Goal: Task Accomplishment & Management: Use online tool/utility

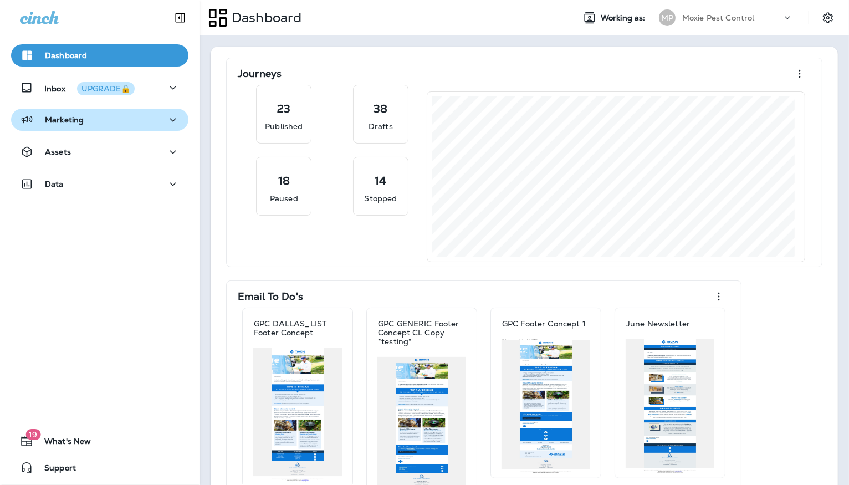
click at [166, 119] on icon "button" at bounding box center [172, 120] width 13 height 14
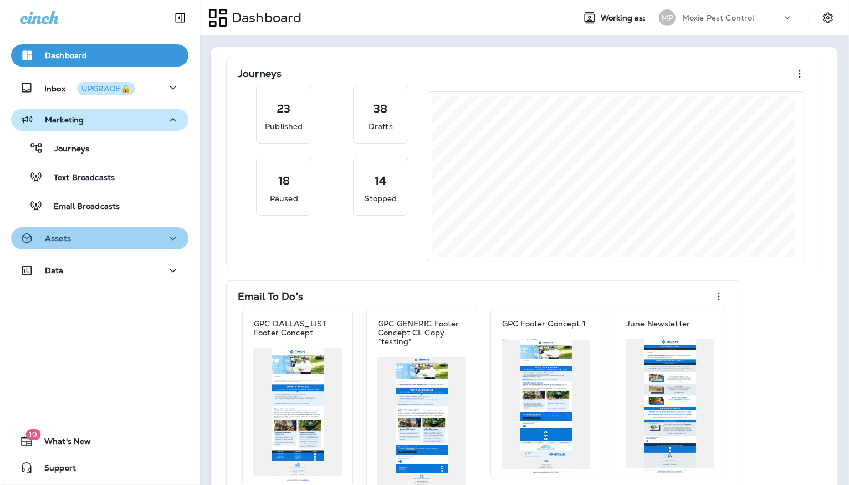
click at [158, 236] on div "Assets" at bounding box center [100, 239] width 160 height 14
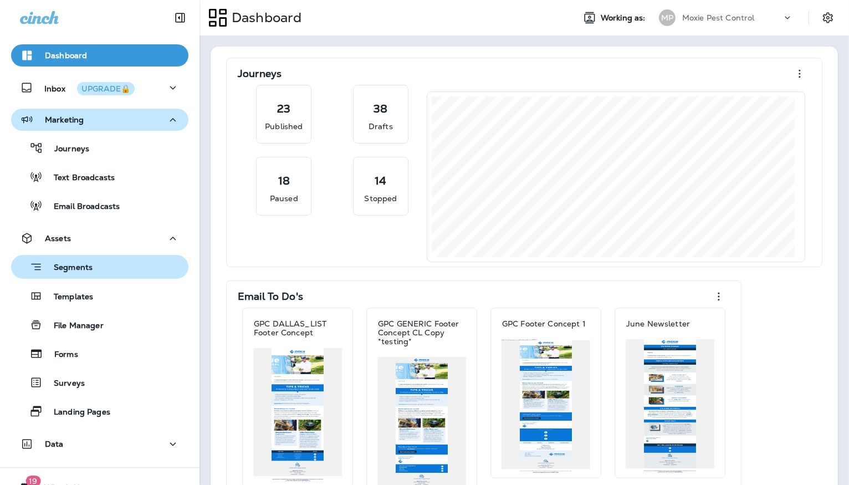
drag, startPoint x: 94, startPoint y: 290, endPoint x: 145, endPoint y: 273, distance: 54.3
click at [94, 290] on div "Templates" at bounding box center [100, 296] width 168 height 17
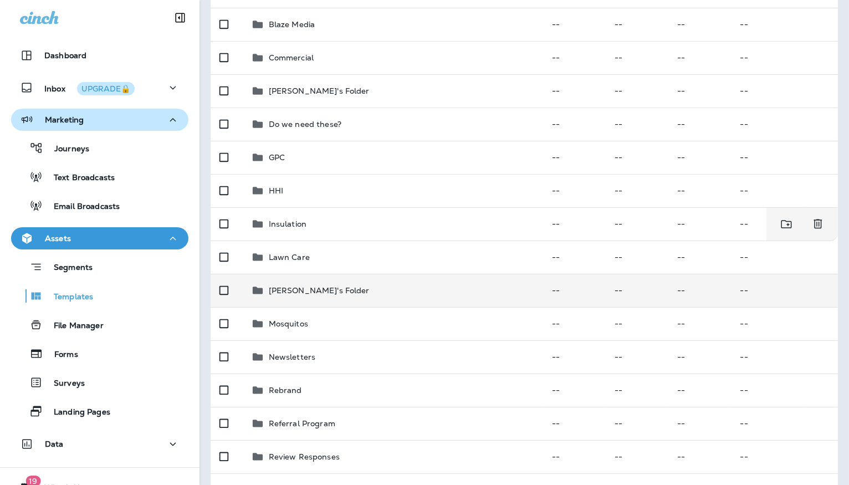
scroll to position [165, 0]
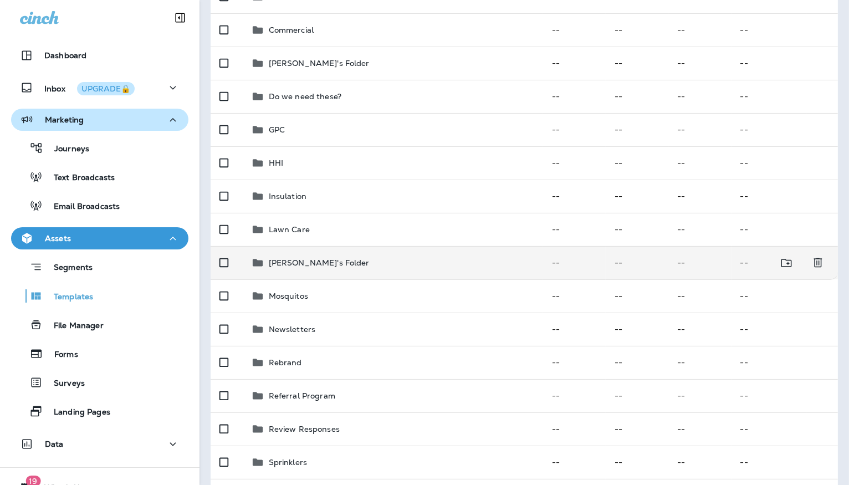
click at [313, 259] on p "[PERSON_NAME]'s Folder" at bounding box center [319, 262] width 101 height 9
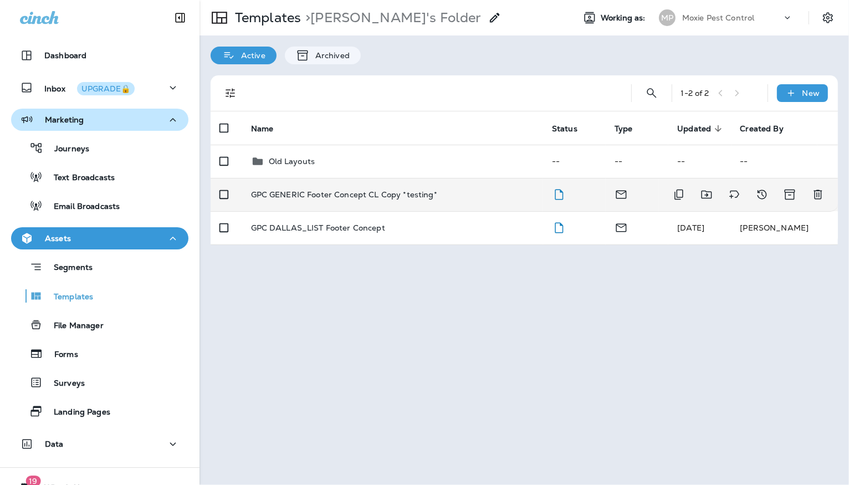
click at [372, 191] on p "GPC GENERIC Footer Concept CL Copy *testing*" at bounding box center [344, 194] width 186 height 9
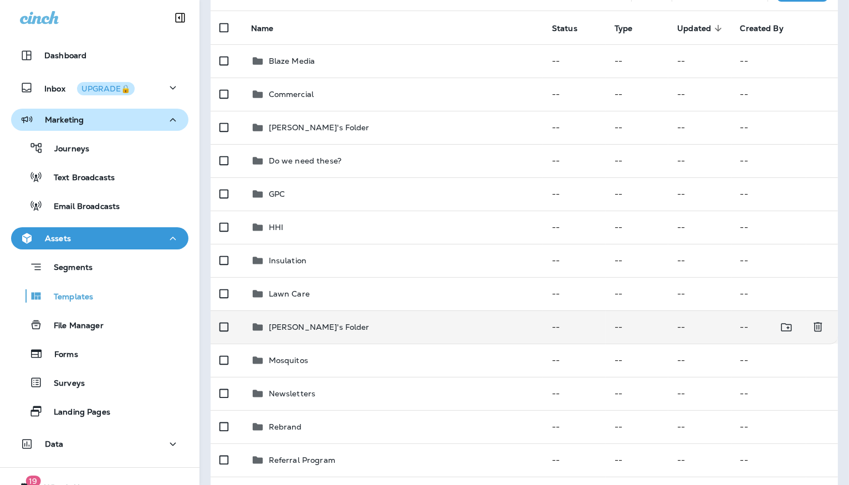
click at [309, 316] on td "[PERSON_NAME]'s Folder" at bounding box center [392, 326] width 301 height 33
click at [296, 327] on p "[PERSON_NAME]'s Folder" at bounding box center [319, 325] width 101 height 9
click at [297, 327] on p "[PERSON_NAME]'s Folder" at bounding box center [319, 325] width 101 height 9
click at [297, 324] on p "[PERSON_NAME]'s Folder" at bounding box center [319, 325] width 101 height 9
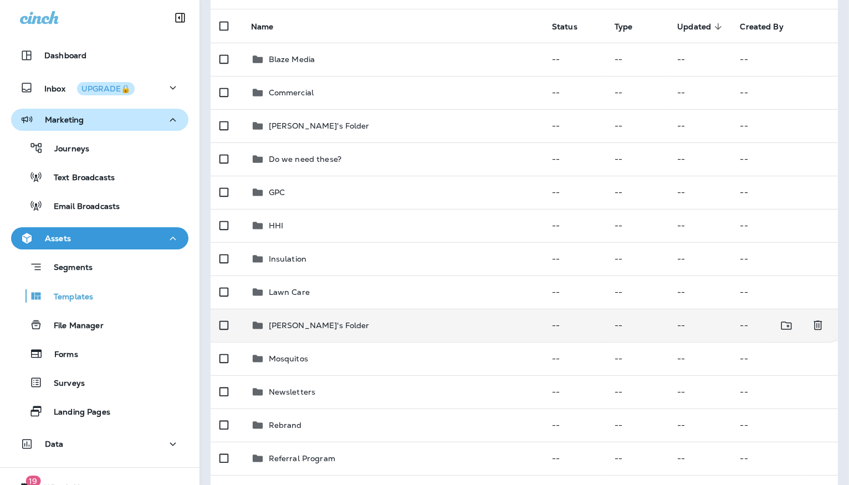
click at [297, 324] on p "[PERSON_NAME]'s Folder" at bounding box center [319, 325] width 101 height 9
click at [263, 326] on icon at bounding box center [257, 325] width 13 height 13
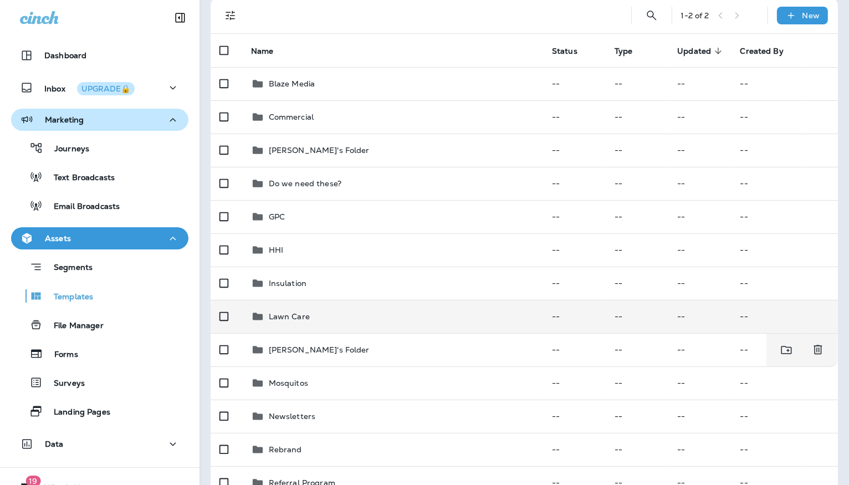
scroll to position [76, 0]
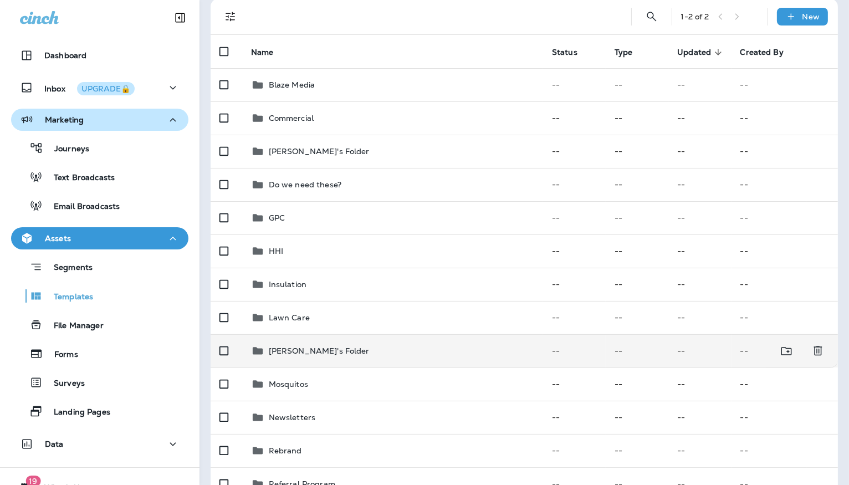
click at [260, 347] on icon at bounding box center [257, 350] width 13 height 13
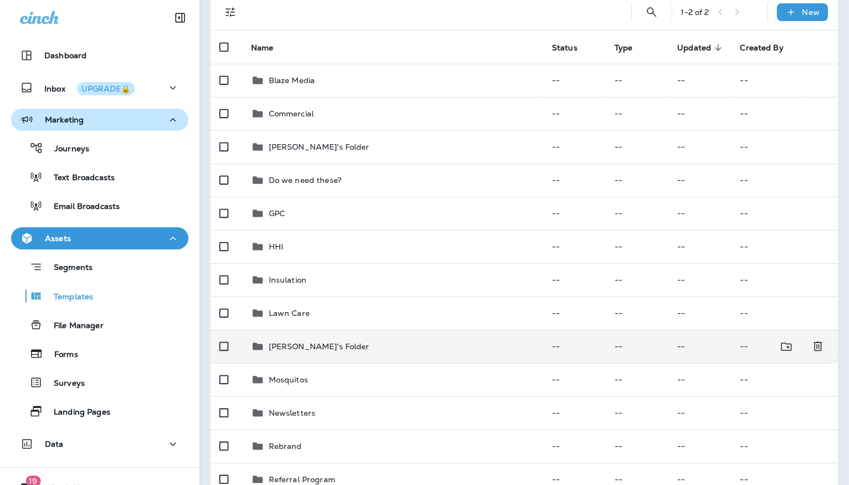
click at [393, 347] on div "[PERSON_NAME]'s Folder" at bounding box center [392, 346] width 283 height 13
click at [393, 347] on div "[PERSON_NAME]'s Folder" at bounding box center [392, 347] width 283 height 13
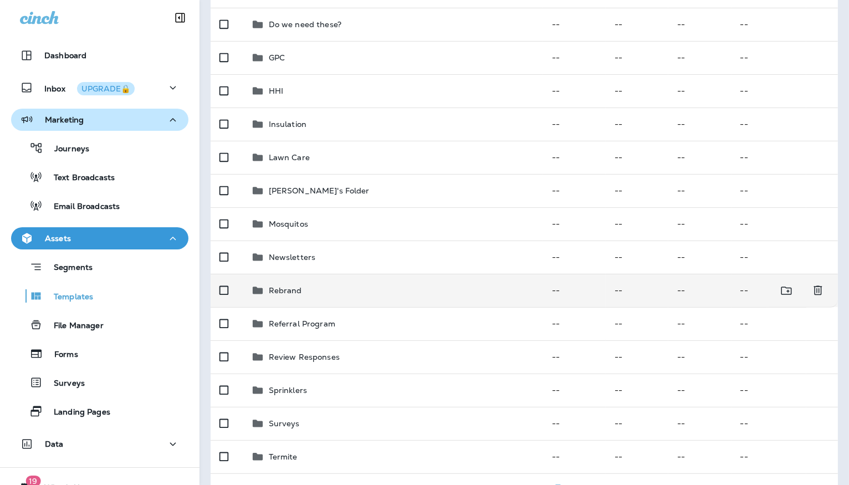
scroll to position [302, 0]
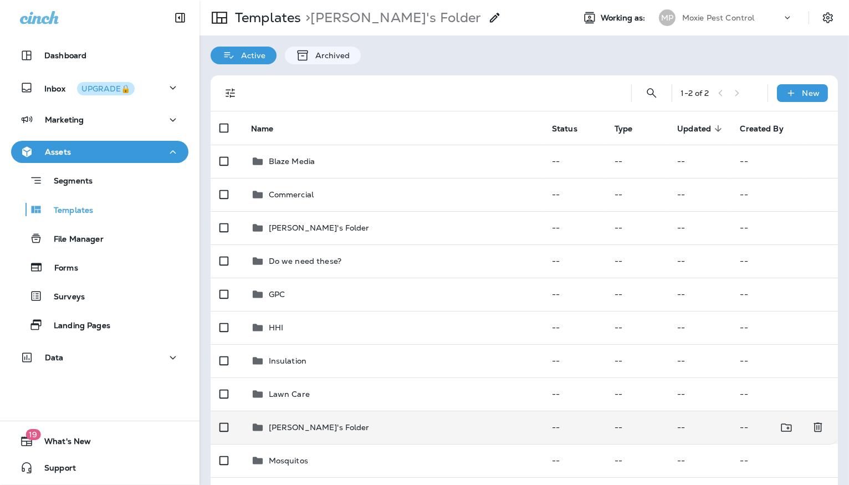
click at [292, 421] on div "[PERSON_NAME]'s Folder" at bounding box center [319, 427] width 101 height 13
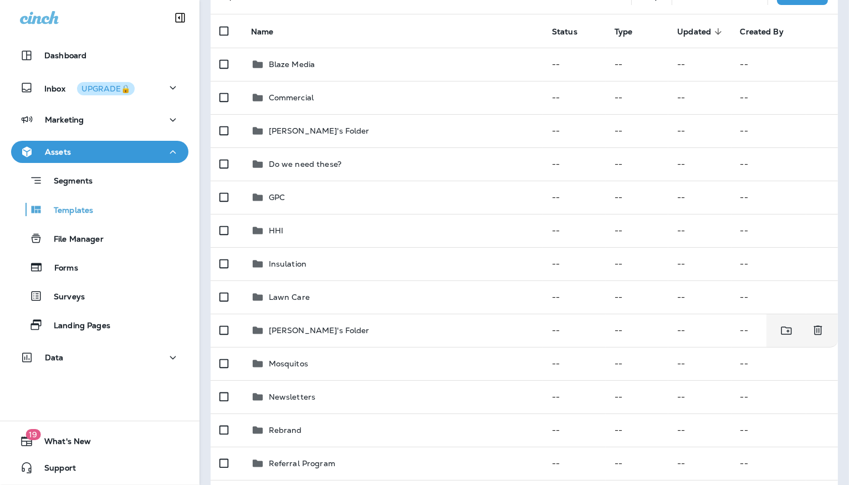
scroll to position [212, 0]
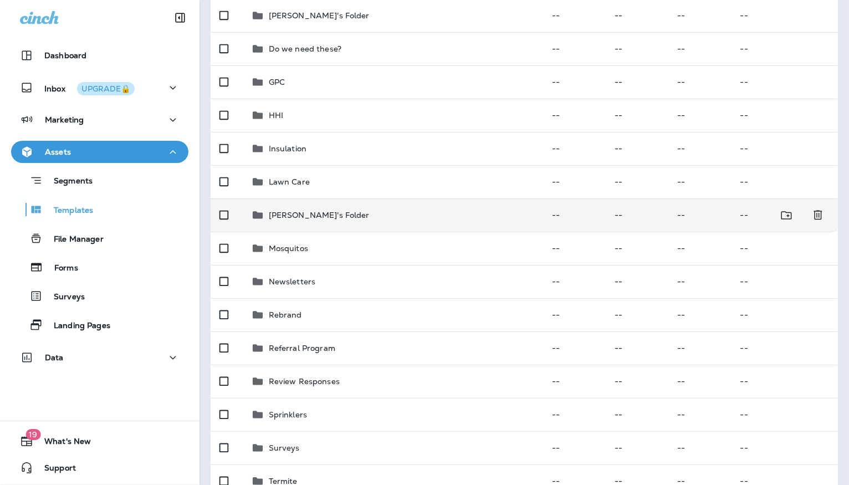
click at [278, 214] on p "[PERSON_NAME]'s Folder" at bounding box center [319, 215] width 101 height 9
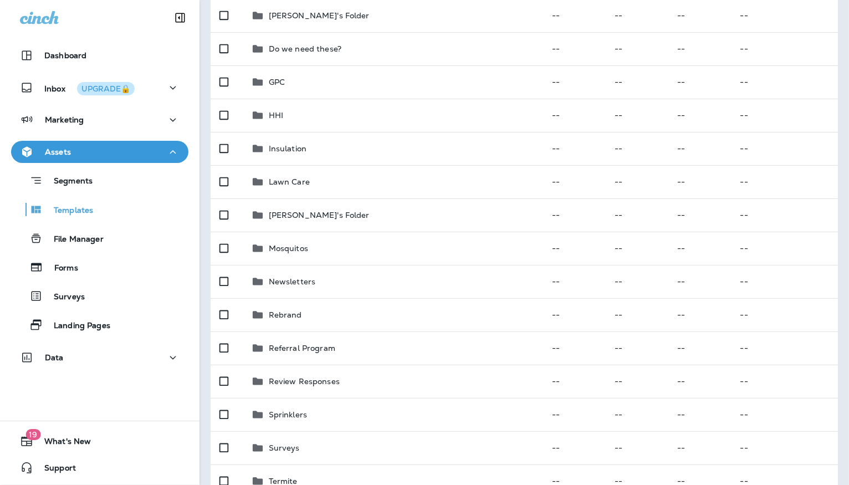
click at [90, 158] on div "Assets" at bounding box center [100, 152] width 160 height 14
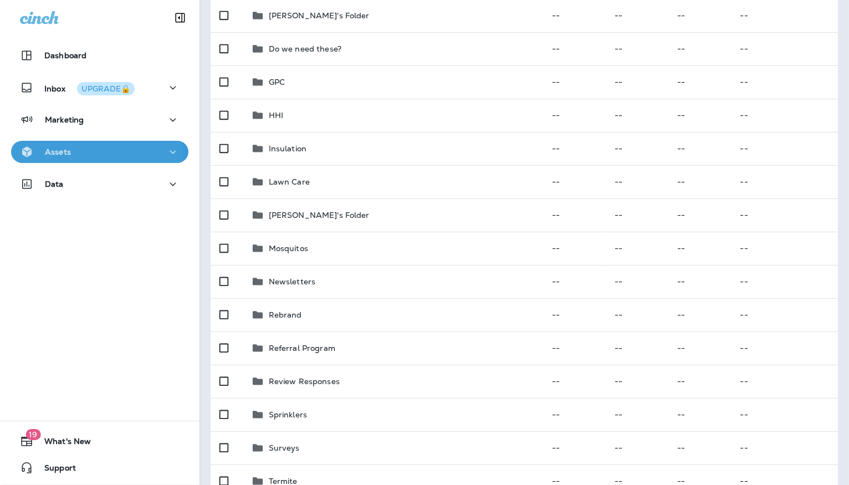
click at [91, 152] on div "Assets" at bounding box center [100, 152] width 160 height 14
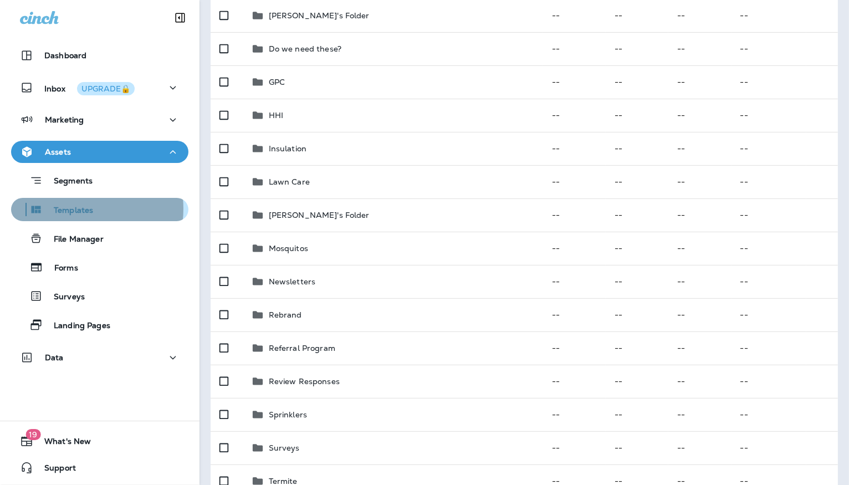
click at [76, 208] on p "Templates" at bounding box center [68, 211] width 50 height 11
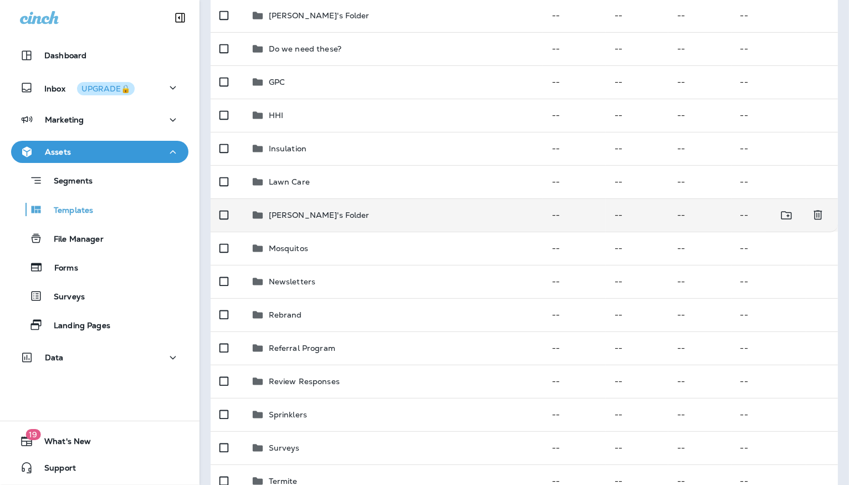
click at [319, 217] on p "[PERSON_NAME]'s Folder" at bounding box center [319, 215] width 101 height 9
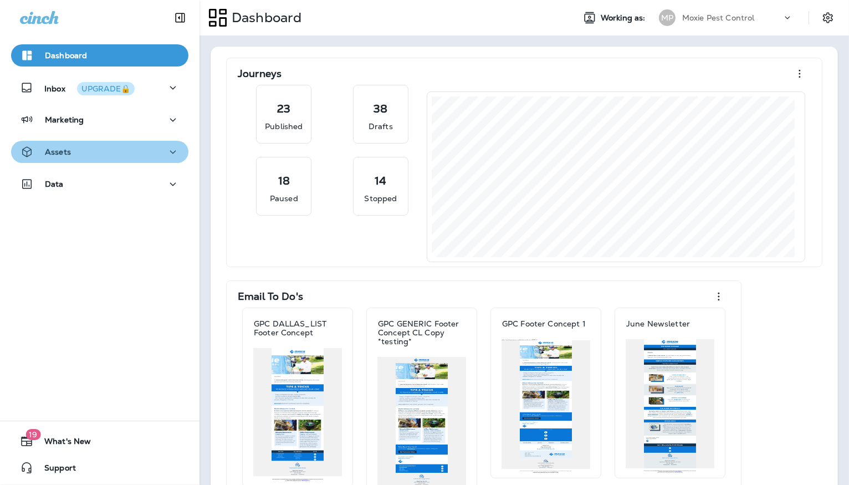
click at [170, 152] on icon "button" at bounding box center [172, 152] width 13 height 14
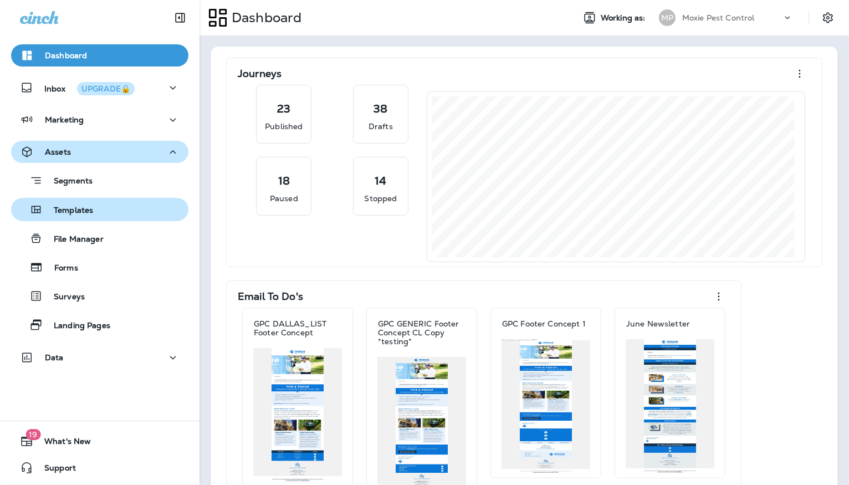
click at [98, 211] on div "Templates" at bounding box center [100, 209] width 168 height 17
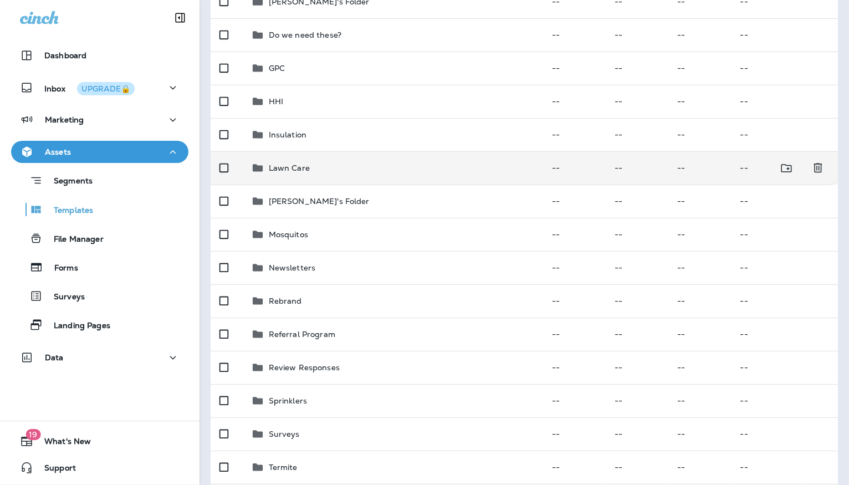
scroll to position [229, 0]
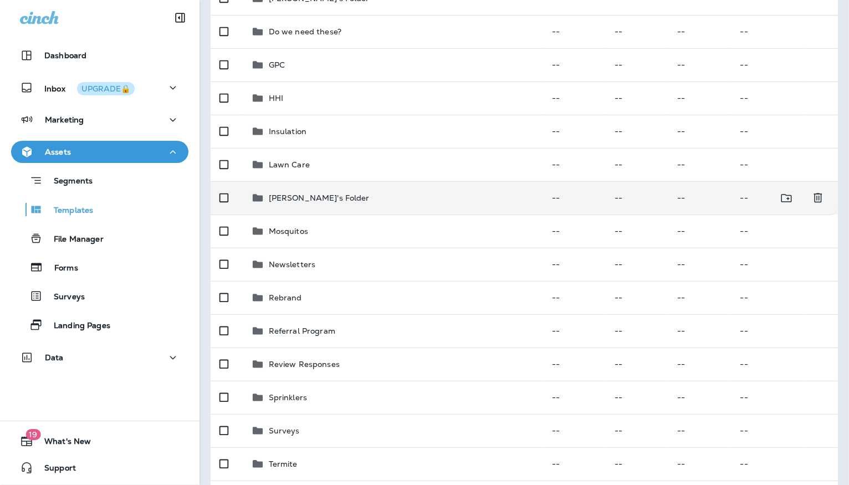
click at [309, 193] on p "[PERSON_NAME]'s Folder" at bounding box center [319, 197] width 101 height 9
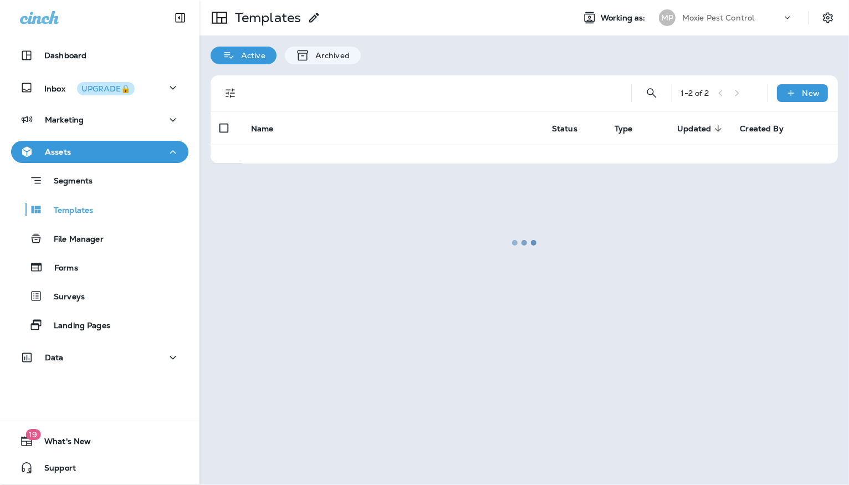
click at [309, 193] on div at bounding box center [524, 242] width 647 height 483
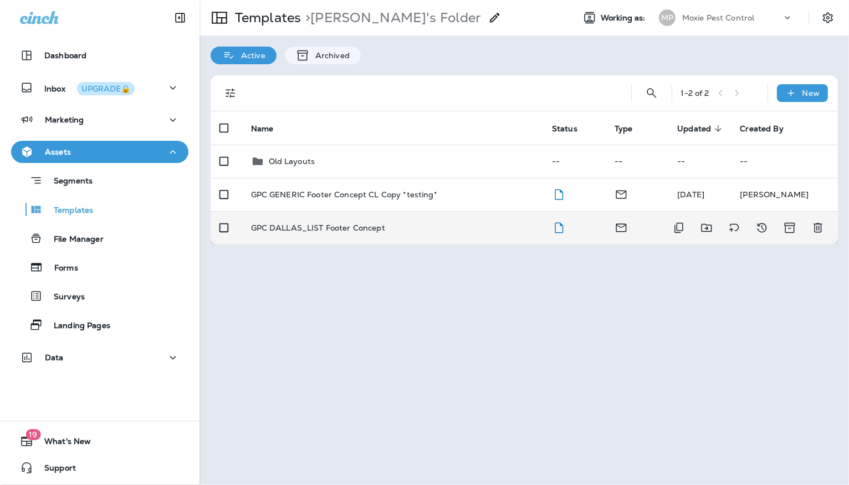
click at [331, 229] on p "GPC DALLAS_LIST Footer Concept" at bounding box center [318, 227] width 134 height 9
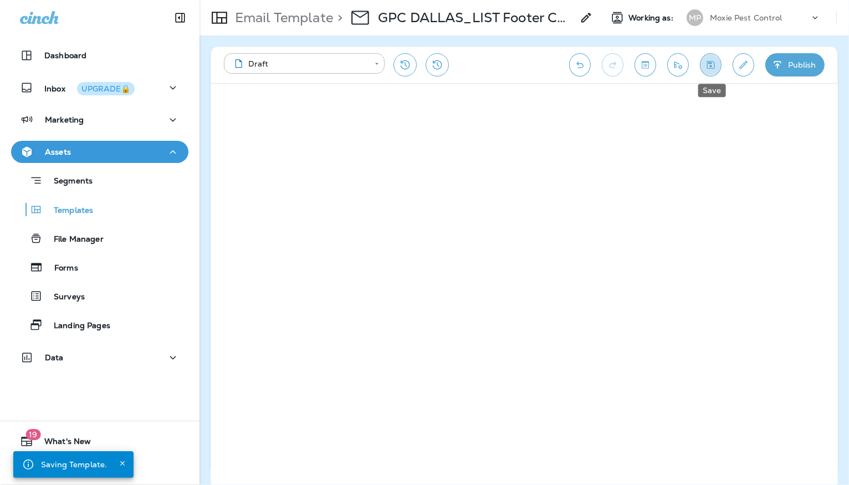
click at [707, 62] on icon "Save" at bounding box center [711, 64] width 12 height 11
click at [646, 62] on icon "Toggle preview" at bounding box center [646, 64] width 12 height 11
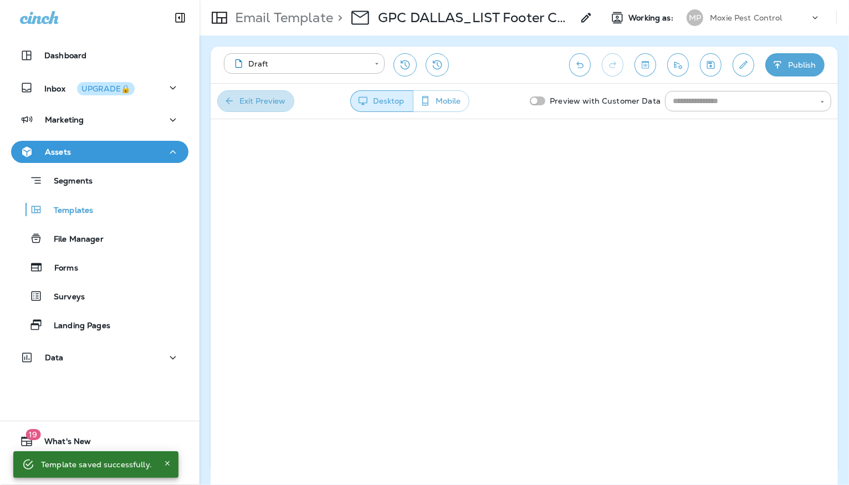
click at [249, 99] on button "Exit Preview" at bounding box center [255, 101] width 77 height 22
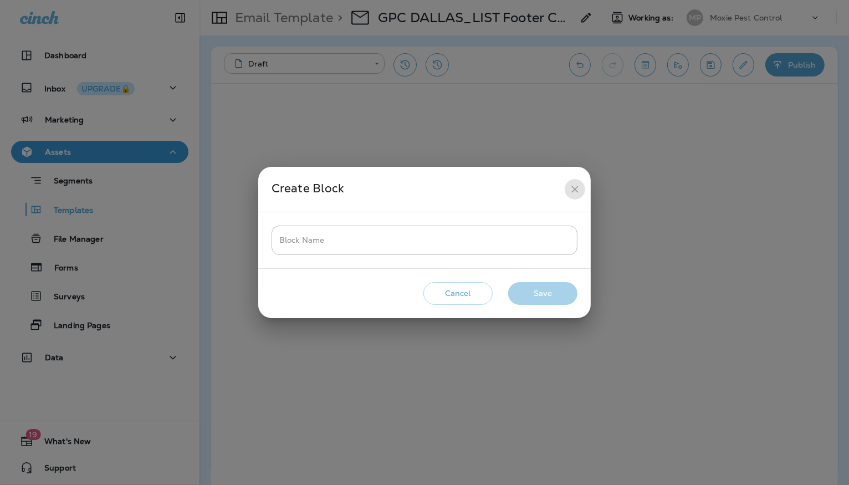
click at [571, 186] on icon "close" at bounding box center [575, 189] width 12 height 12
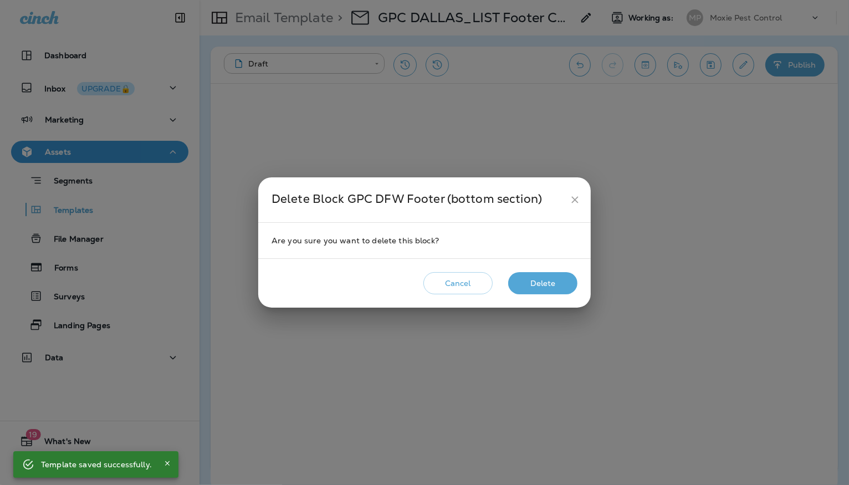
click at [542, 287] on button "Delete" at bounding box center [542, 283] width 69 height 23
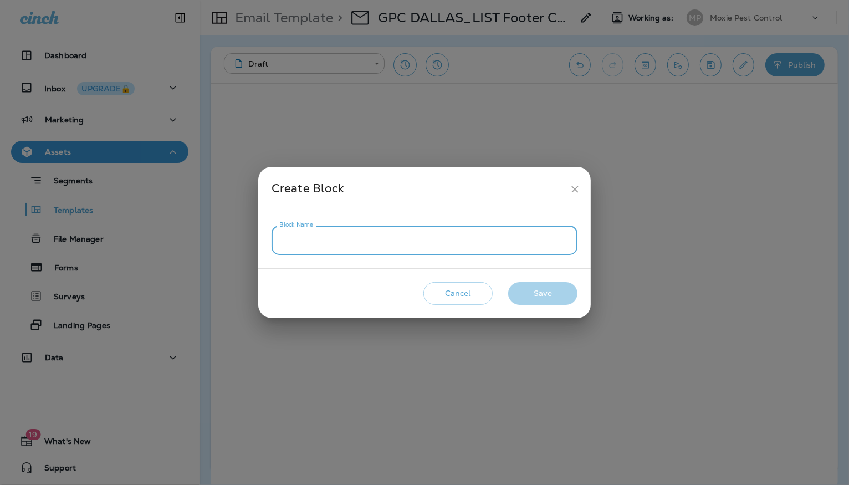
click at [341, 239] on input "Block Name" at bounding box center [425, 240] width 306 height 29
type input "**********"
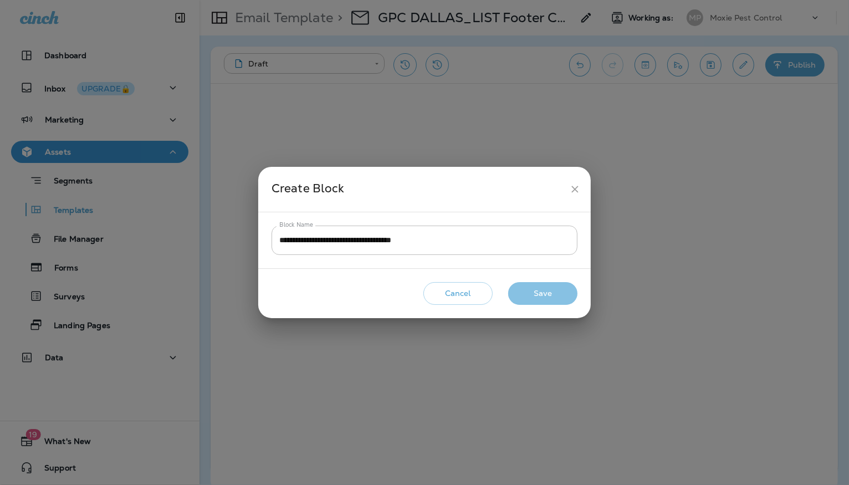
click at [562, 292] on button "Save" at bounding box center [542, 293] width 69 height 23
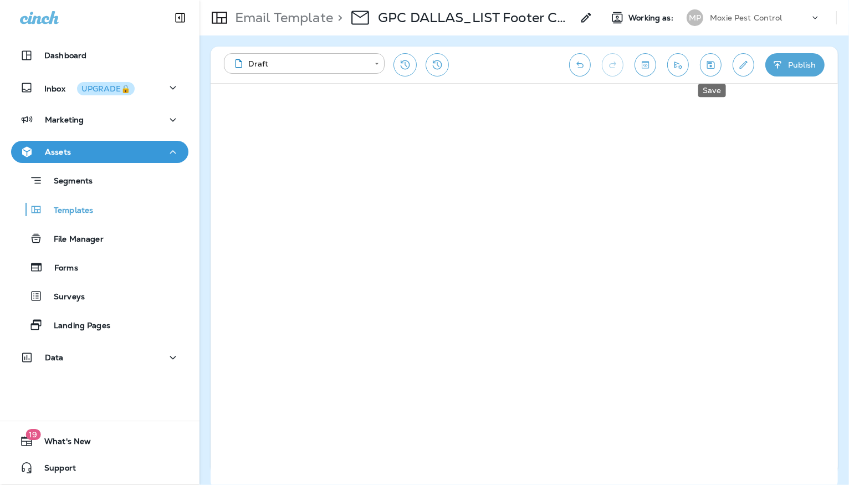
click at [714, 65] on icon "Save" at bounding box center [711, 64] width 12 height 11
